Goal: Information Seeking & Learning: Learn about a topic

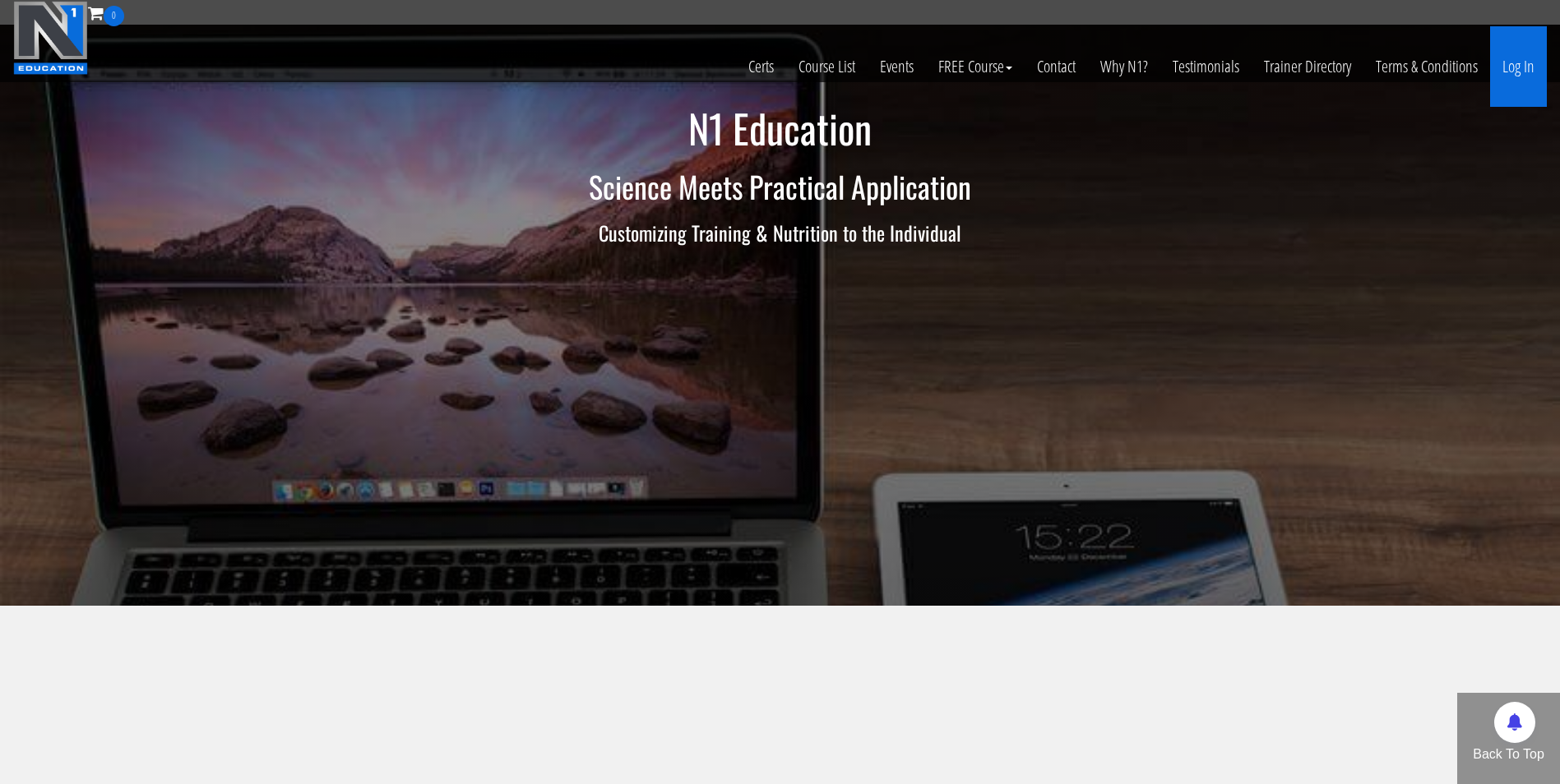
click at [1522, 62] on link "Log In" at bounding box center [1518, 66] width 57 height 80
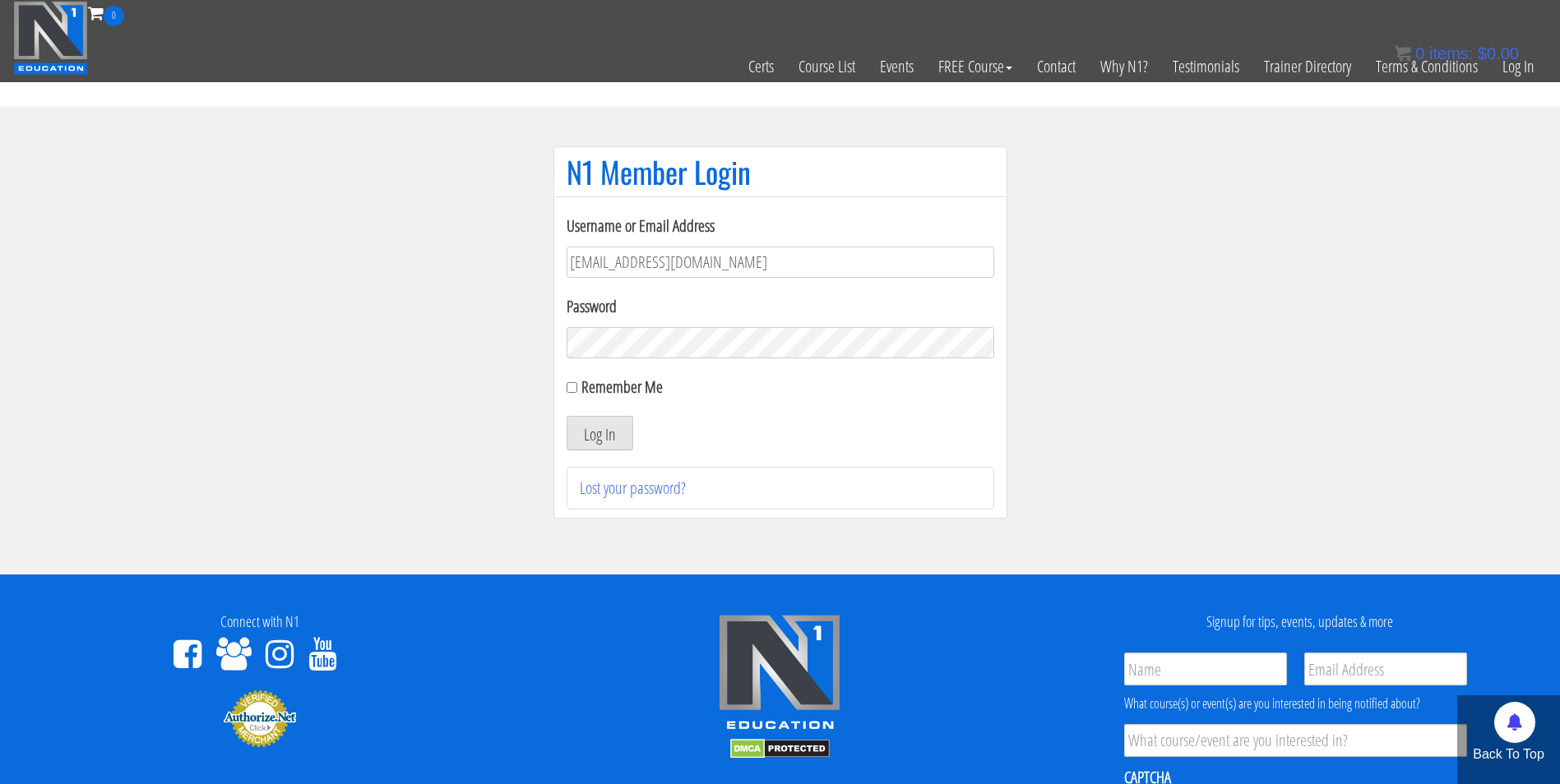
type input "darrennuzzo@gmail.com"
click at [567, 416] on button "Log In" at bounding box center [600, 433] width 66 height 34
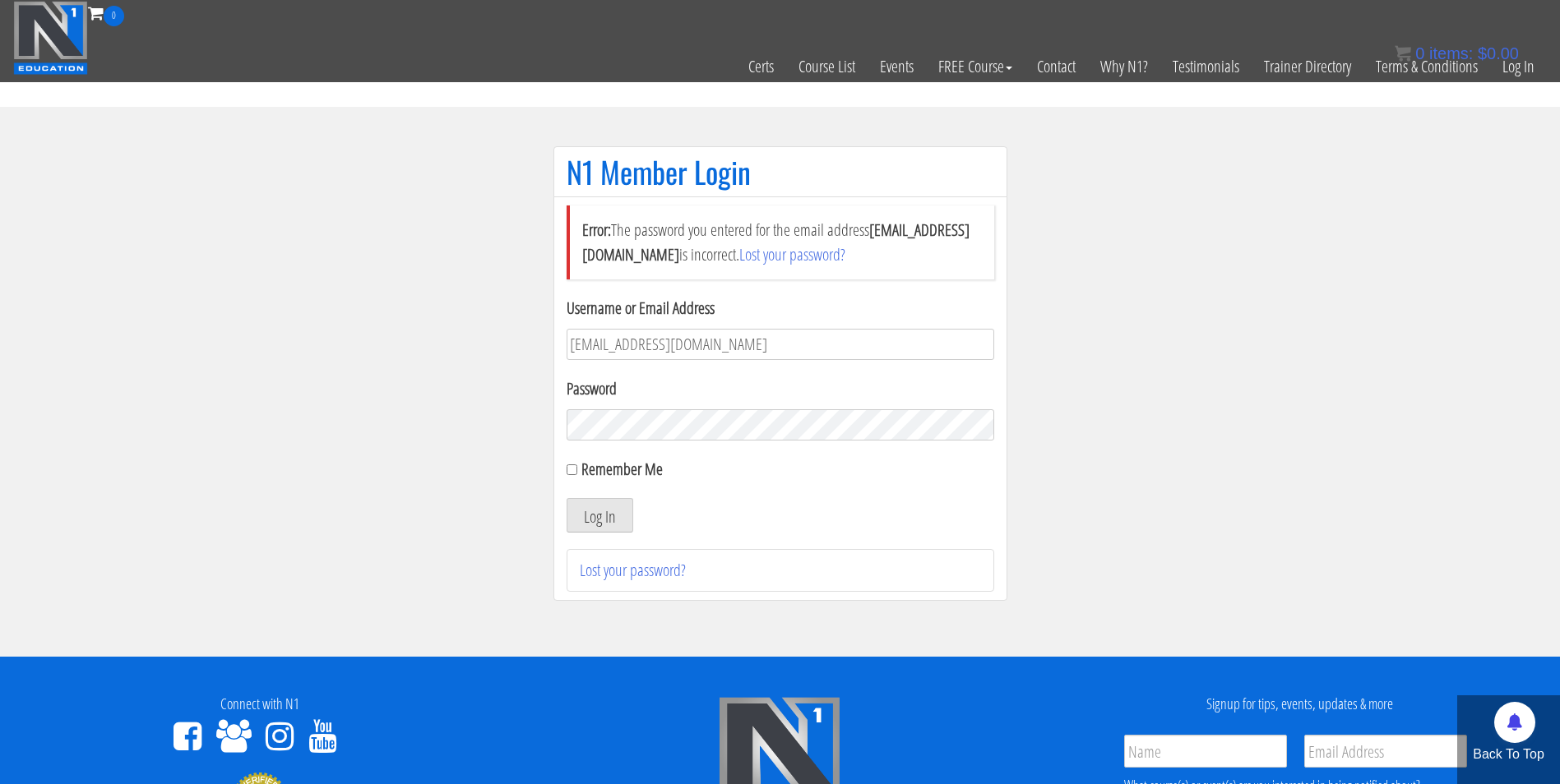
click at [567, 499] on button "Log In" at bounding box center [600, 515] width 66 height 34
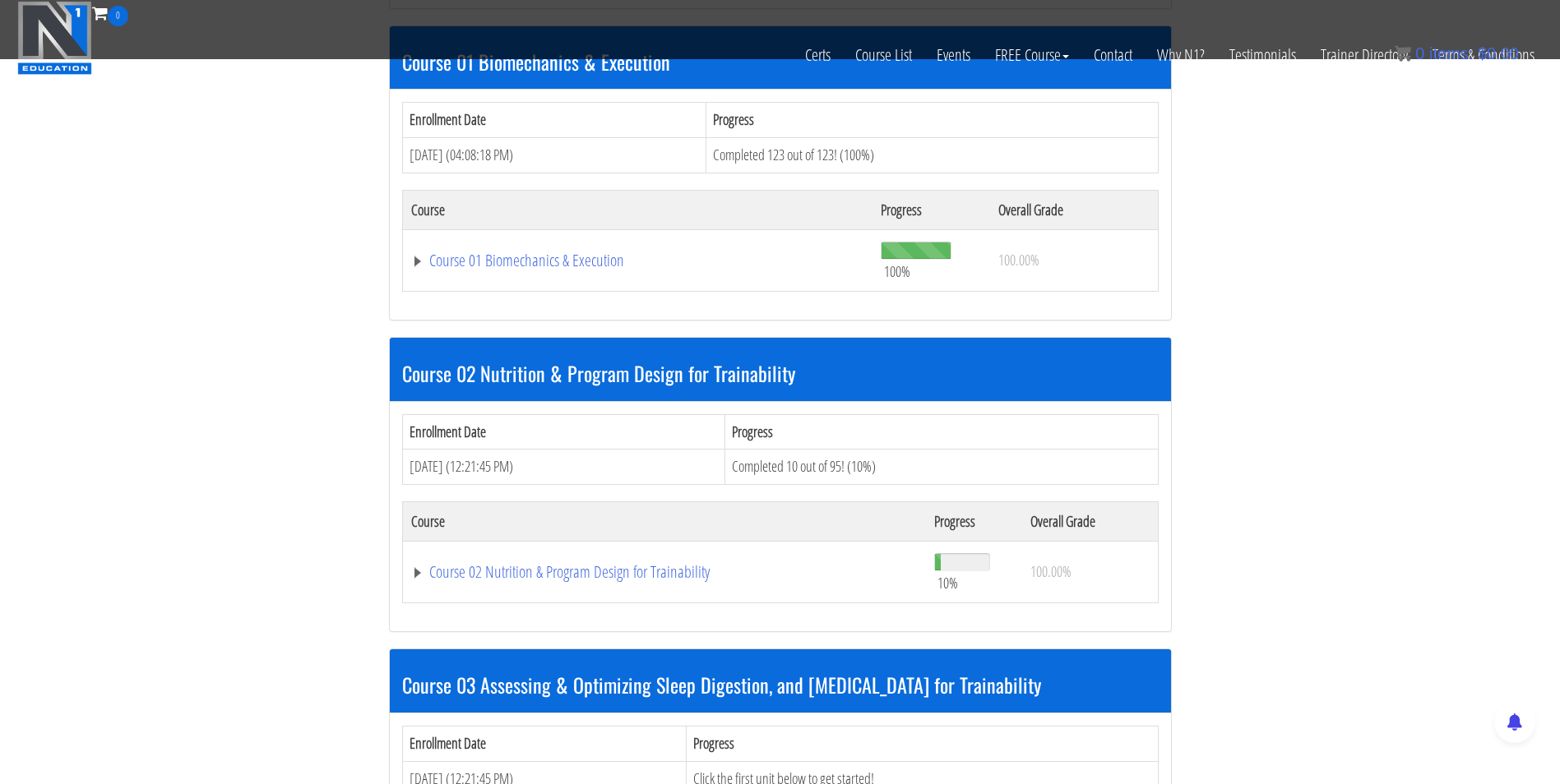
scroll to position [530, 0]
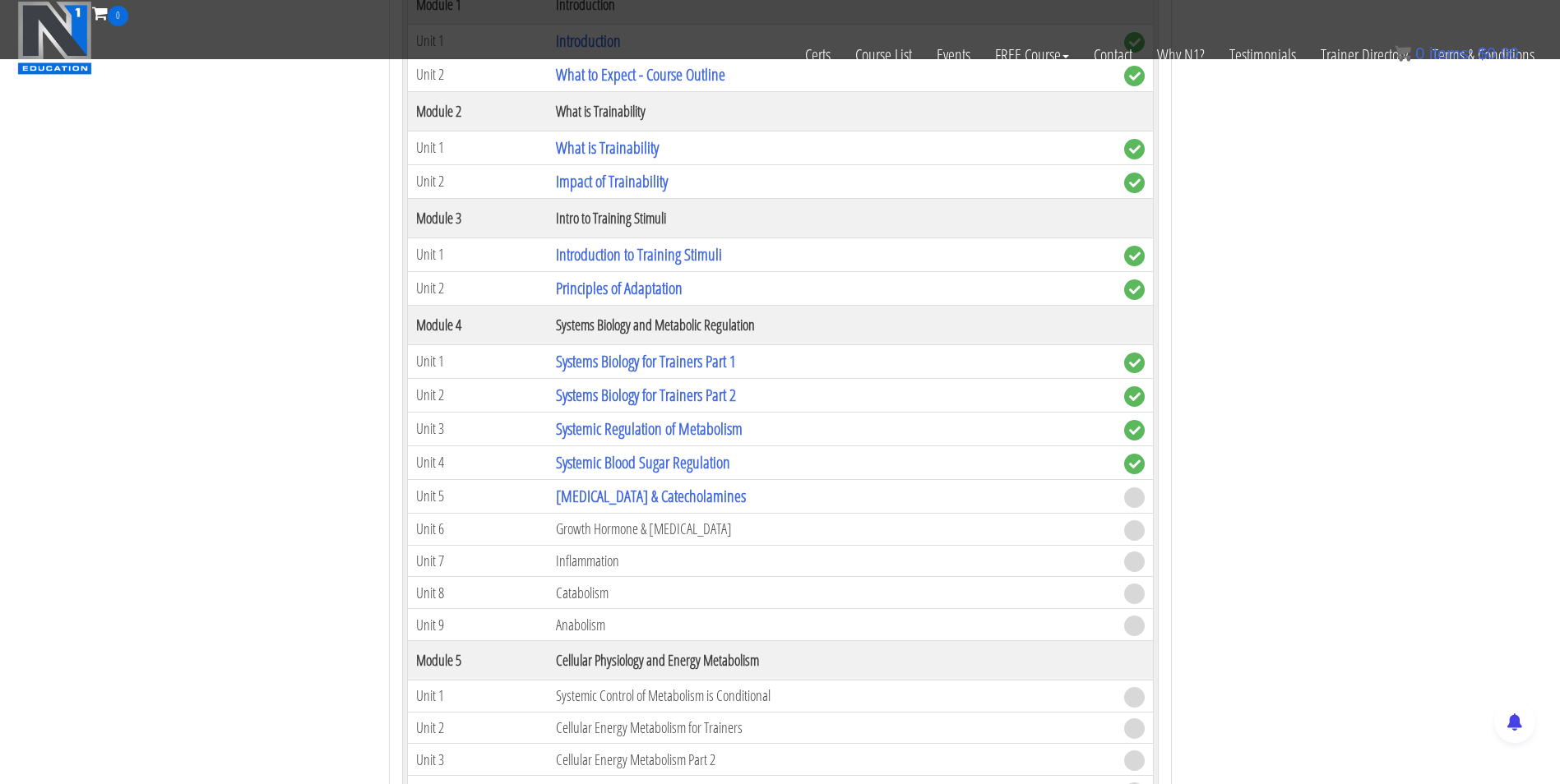
scroll to position [1155, 0]
click at [634, 465] on link "Systemic Blood Sugar Regulation" at bounding box center [643, 460] width 174 height 22
